Goal: Transaction & Acquisition: Purchase product/service

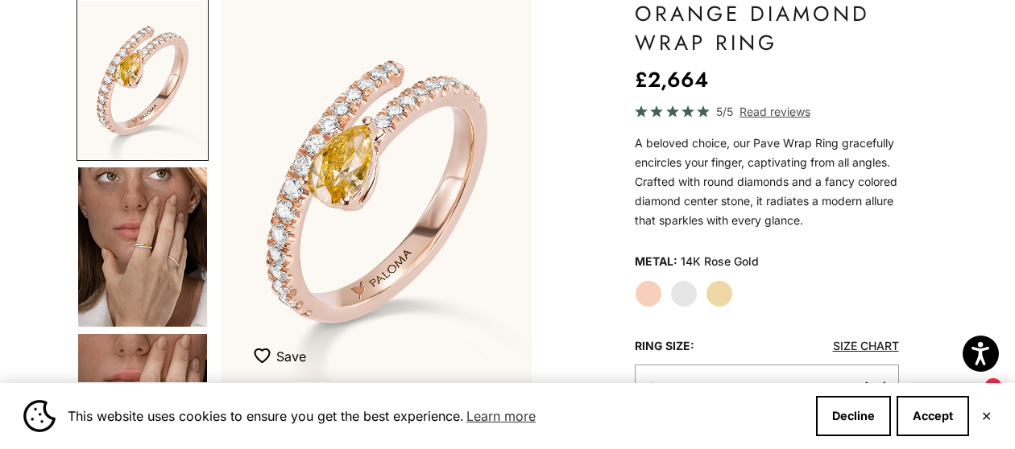
scroll to position [161, 0]
click at [676, 292] on label "White Gold" at bounding box center [683, 293] width 27 height 27
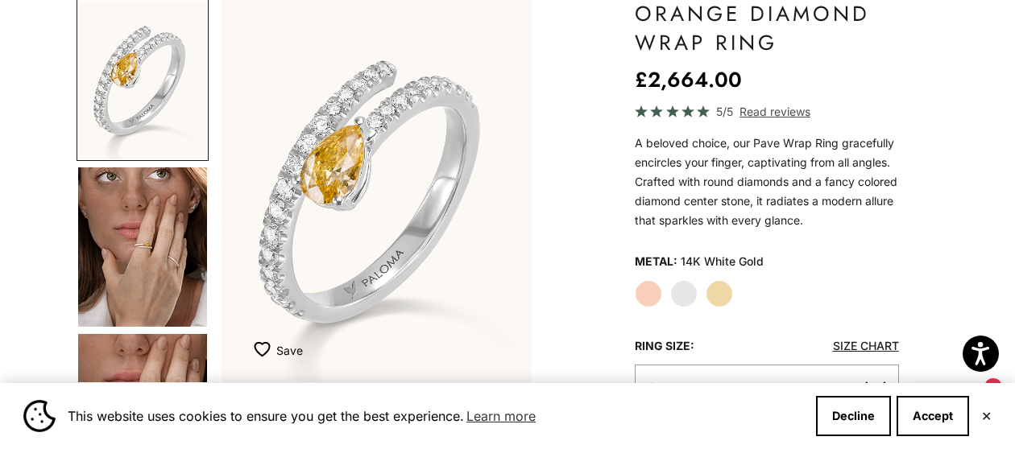
click at [726, 288] on label "Yellow Gold" at bounding box center [718, 293] width 27 height 27
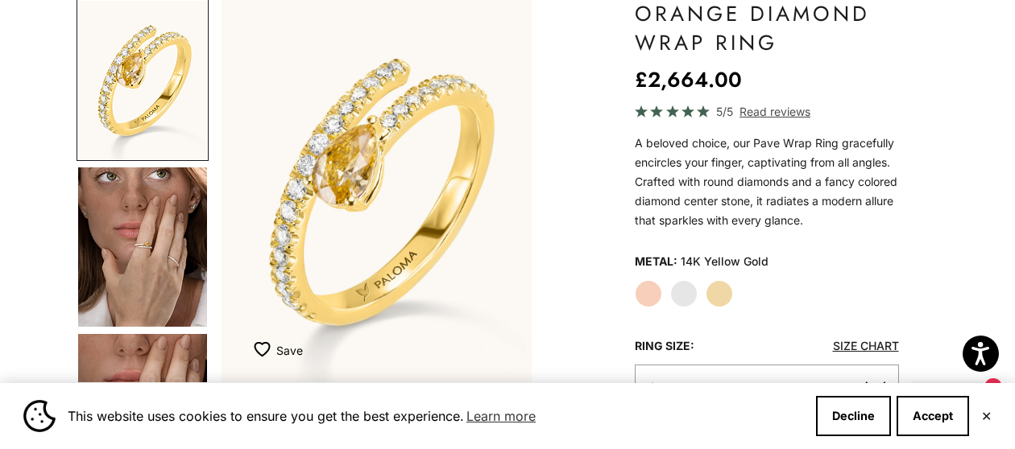
click at [649, 296] on label "Rose Gold" at bounding box center [648, 293] width 27 height 27
